Goal: Register for event/course

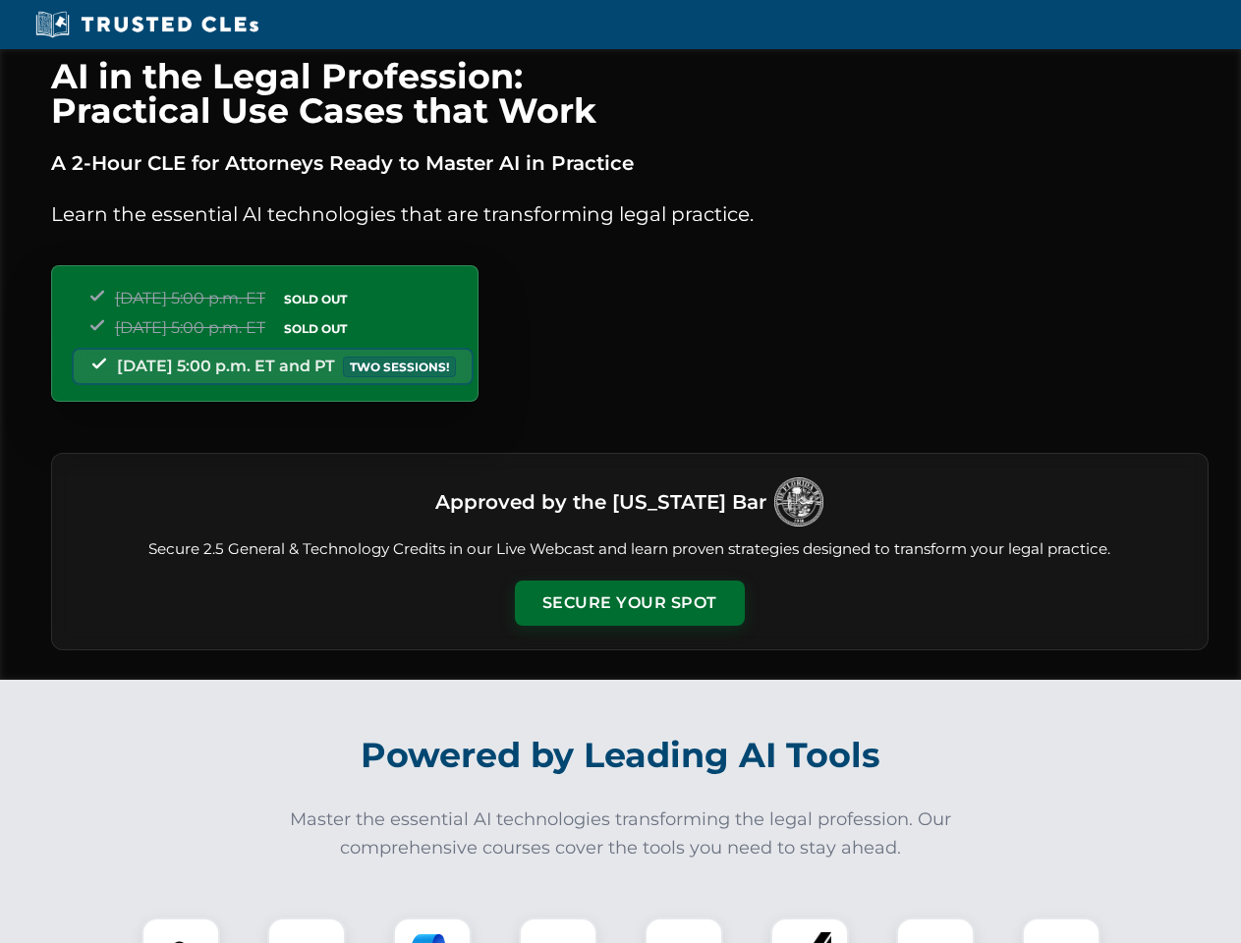
click at [629, 603] on button "Secure Your Spot" at bounding box center [630, 603] width 230 height 45
click at [181, 930] on img at bounding box center [180, 956] width 57 height 57
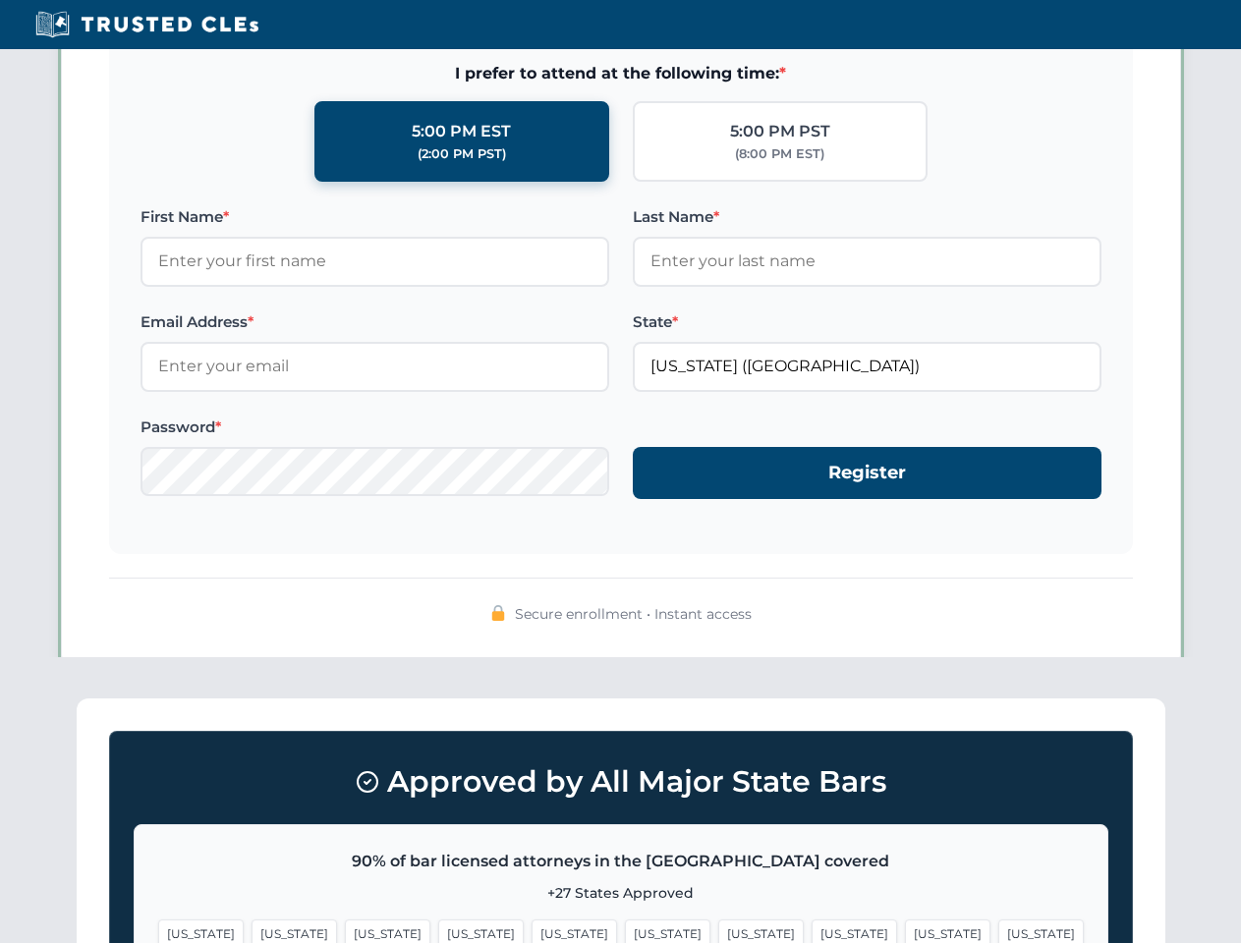
click at [718, 930] on span "[US_STATE]" at bounding box center [760, 934] width 85 height 28
click at [905, 930] on span "[US_STATE]" at bounding box center [947, 934] width 85 height 28
